Goal: Information Seeking & Learning: Learn about a topic

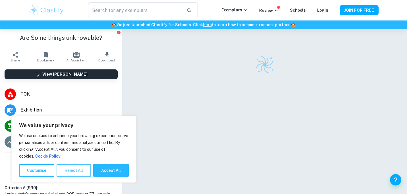
click at [72, 171] on button "Reject All" at bounding box center [74, 170] width 34 height 13
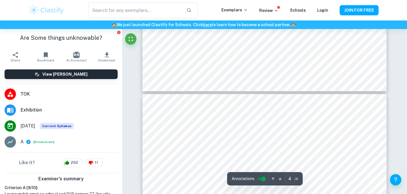
scroll to position [1020, 0]
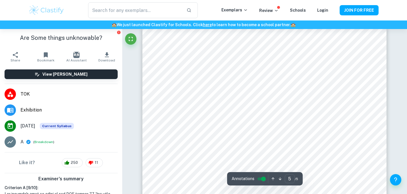
type input "4"
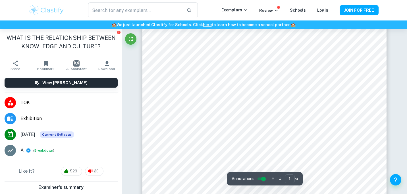
scroll to position [17, 0]
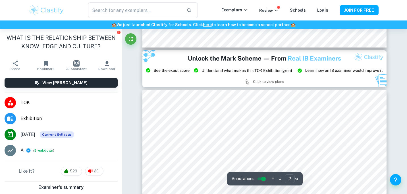
type input "3"
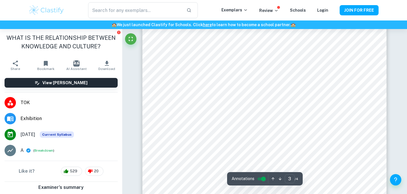
scroll to position [846, 0]
